Goal: Task Accomplishment & Management: Manage account settings

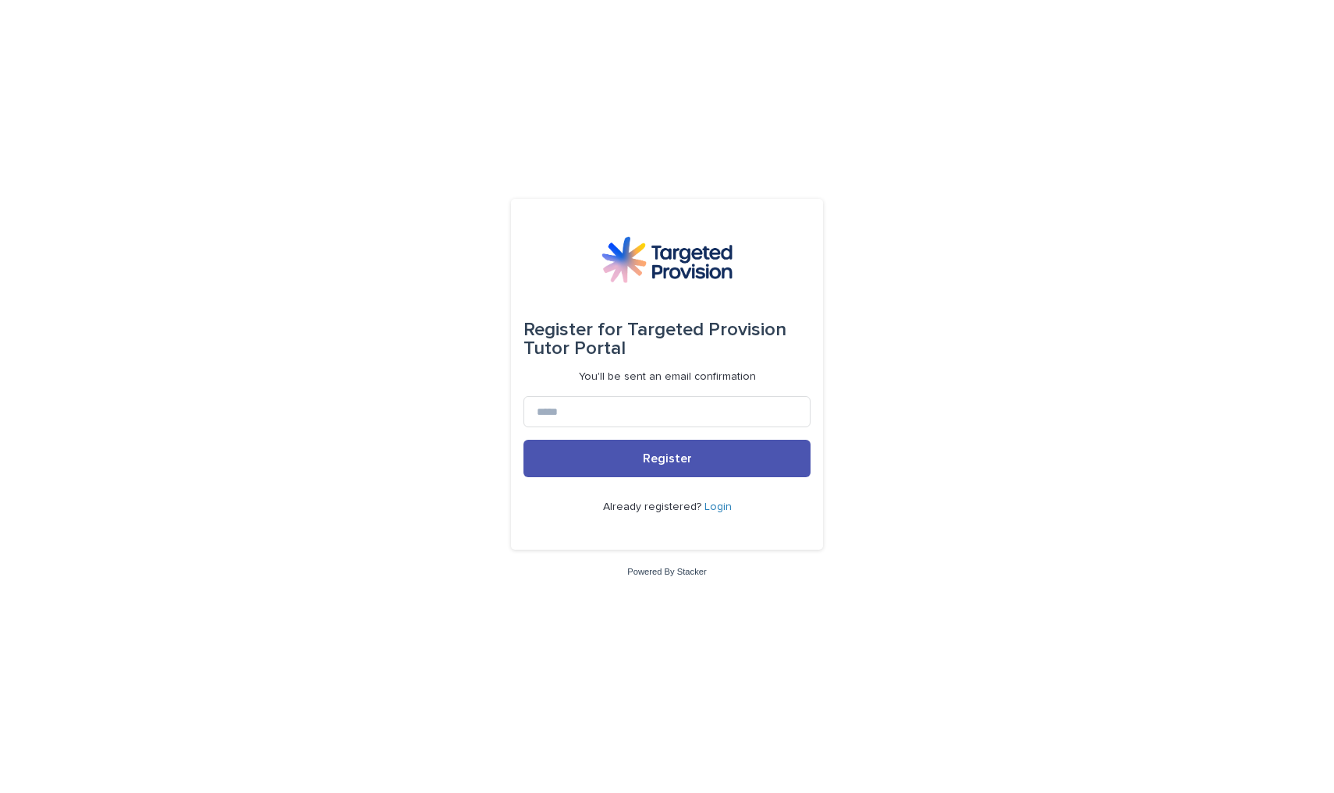
click at [711, 503] on link "Login" at bounding box center [717, 507] width 27 height 11
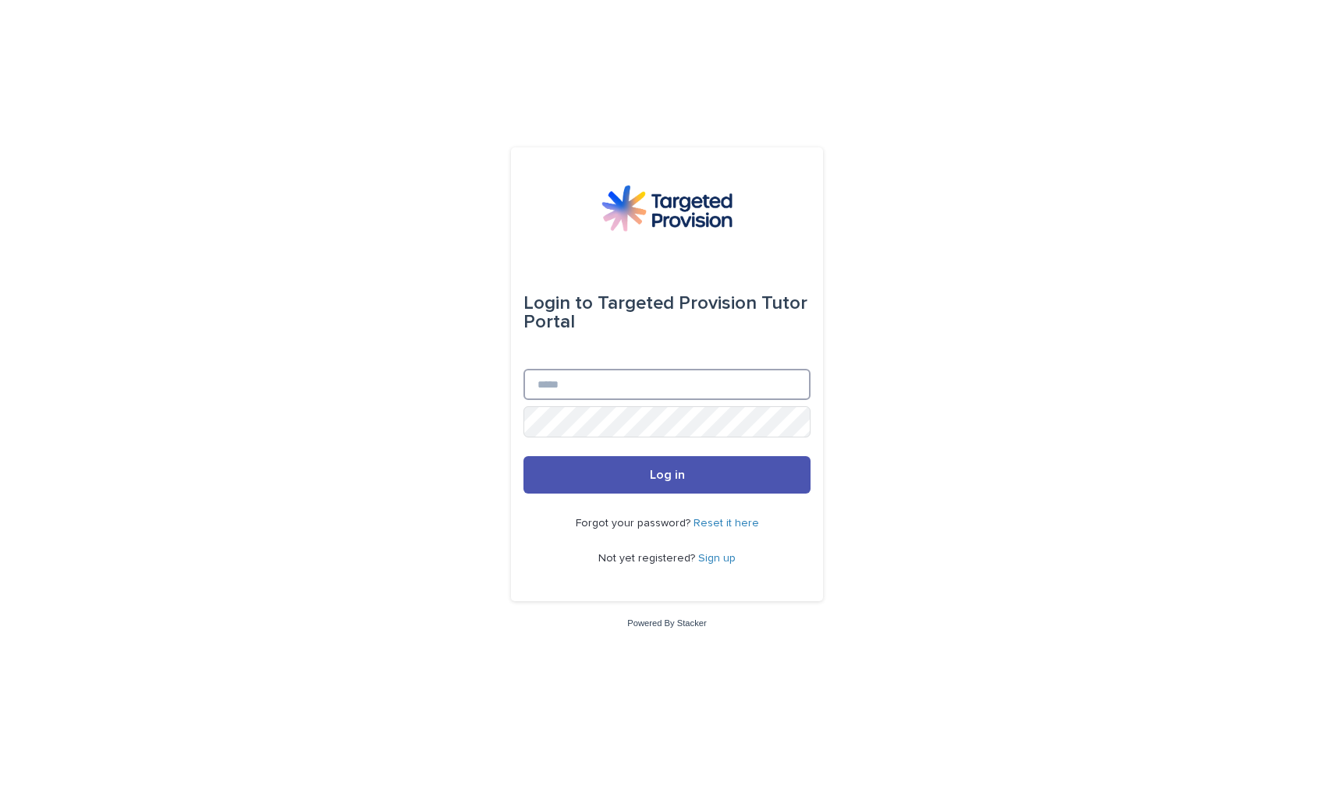
type input "**********"
click at [667, 476] on button "Log in" at bounding box center [666, 474] width 287 height 37
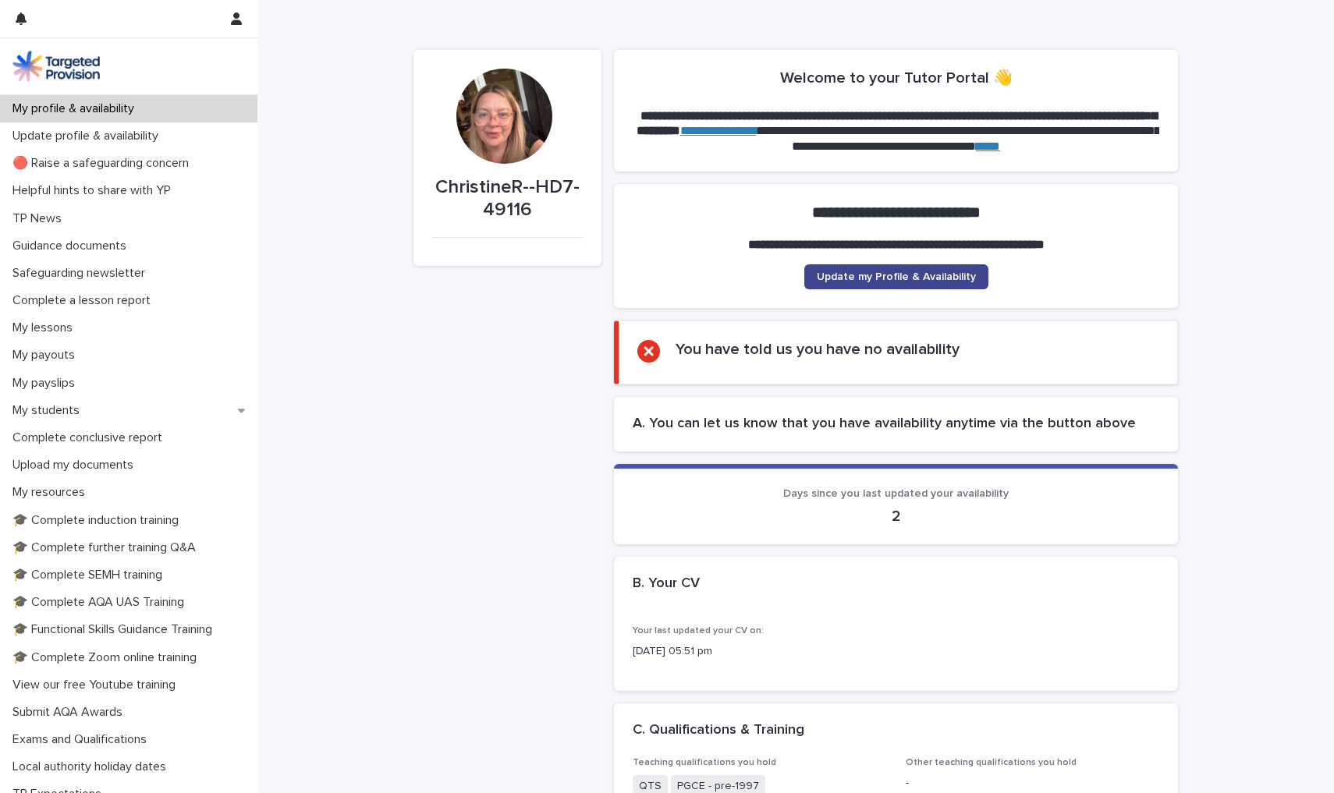
click at [871, 272] on span "Update my Profile & Availability" at bounding box center [896, 276] width 159 height 11
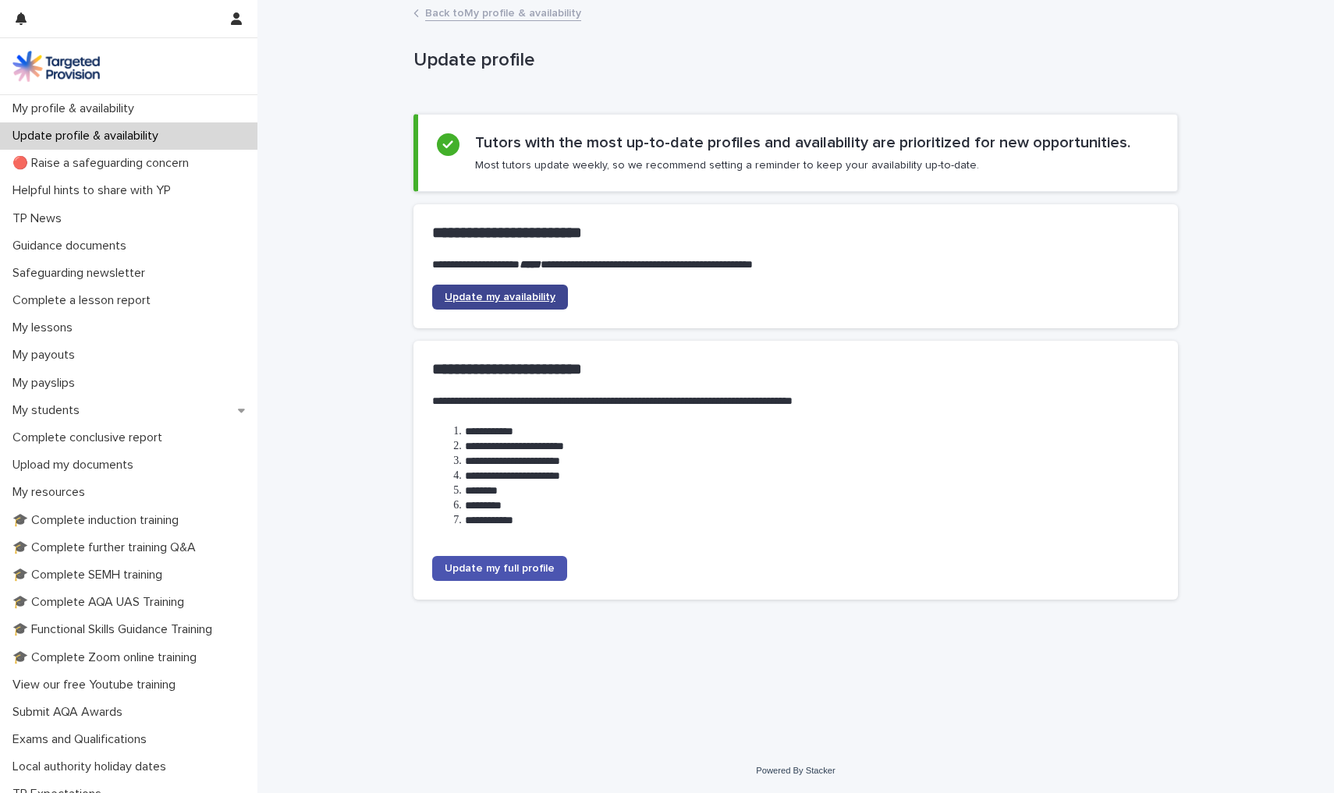
click at [488, 293] on span "Update my availability" at bounding box center [500, 297] width 111 height 11
click at [82, 115] on p "My profile & availability" at bounding box center [76, 108] width 140 height 15
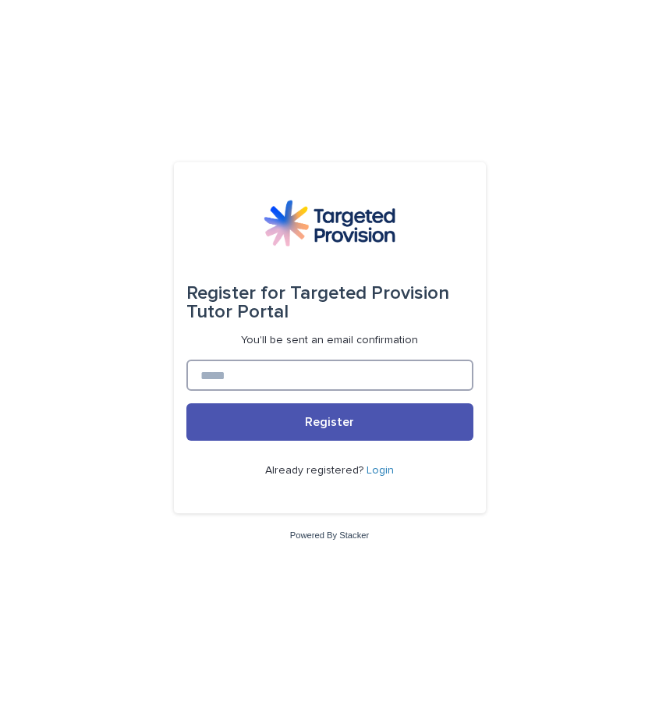
click at [474, 362] on div "Register for Targeted Provision Tutor Portal You'll be sent an email confirmati…" at bounding box center [330, 337] width 312 height 351
click at [381, 469] on link "Login" at bounding box center [380, 470] width 27 height 11
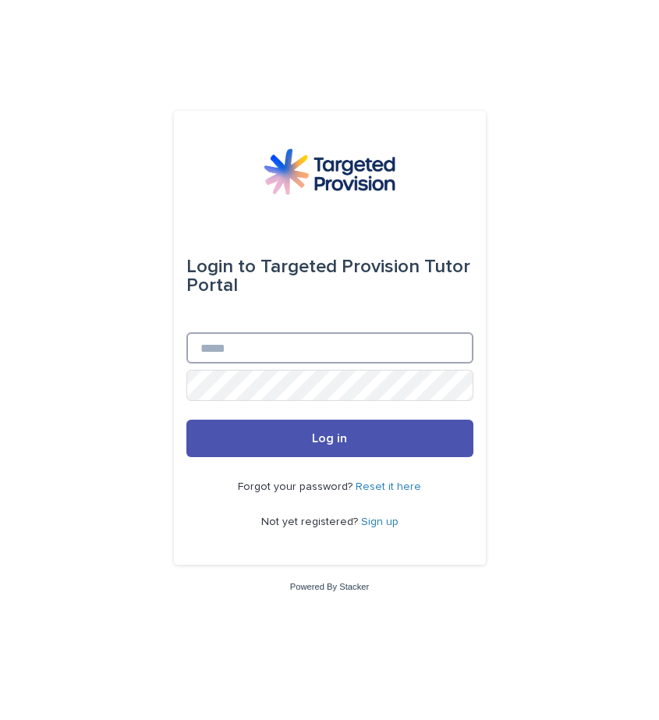
type input "**********"
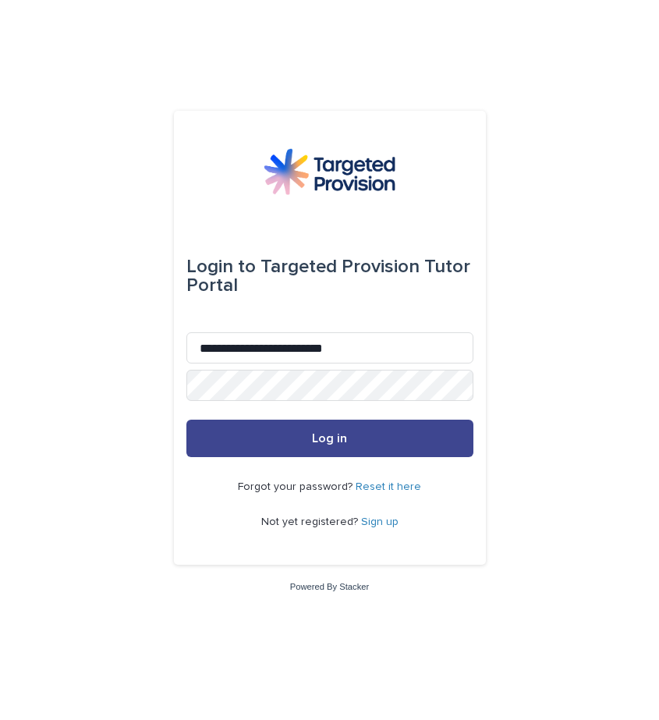
click at [402, 442] on button "Log in" at bounding box center [329, 438] width 287 height 37
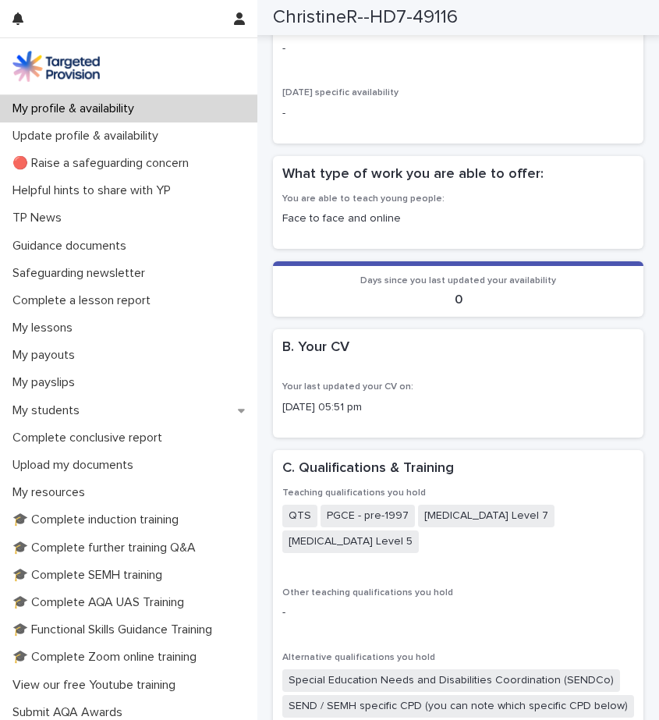
scroll to position [1433, 0]
